Goal: Task Accomplishment & Management: Use online tool/utility

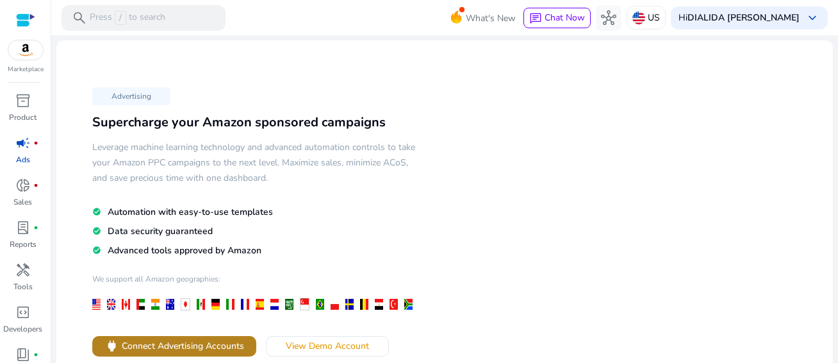
click at [208, 339] on span "Connect Advertising Accounts" at bounding box center [183, 345] width 122 height 13
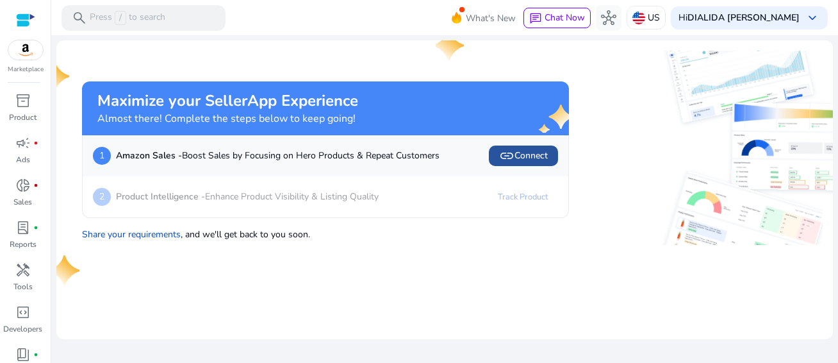
click at [509, 154] on span "link" at bounding box center [506, 155] width 15 height 15
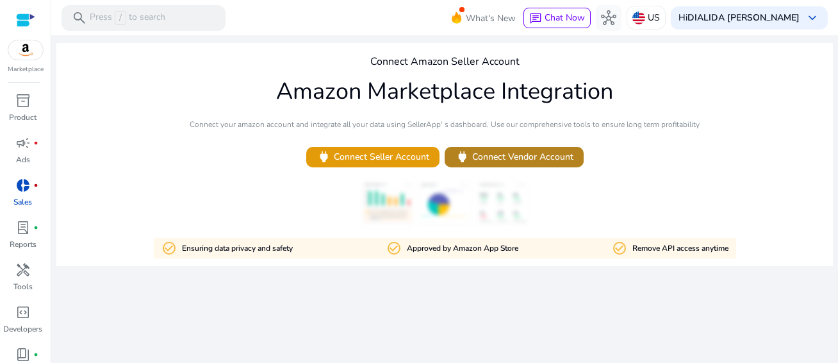
click at [523, 160] on span "power Connect Vendor Account" at bounding box center [514, 156] width 119 height 15
